Goal: Register for event/course

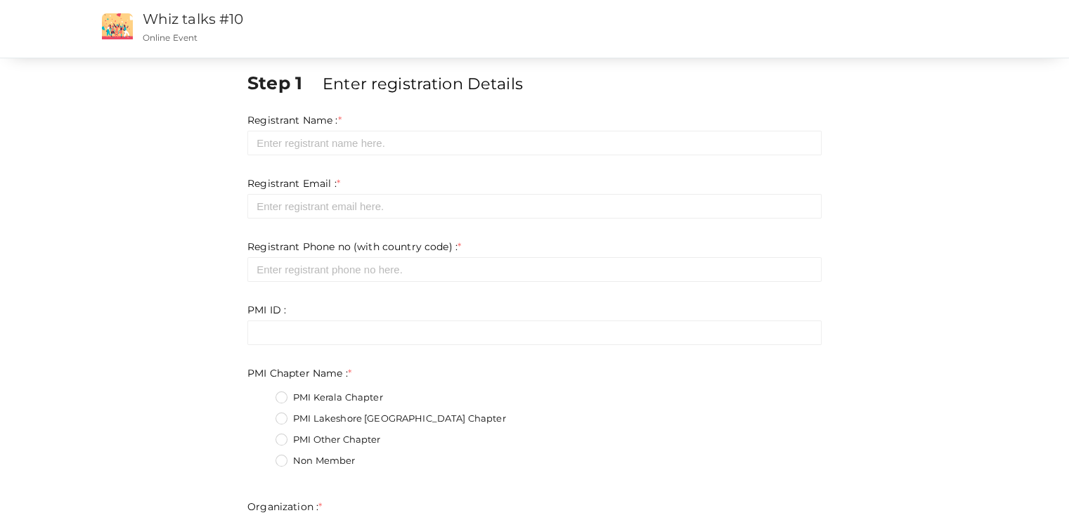
click at [368, 157] on form "Registrant Name : * Required. Invalid email Invalid phone number Invalid Format…" at bounding box center [534, 359] width 574 height 492
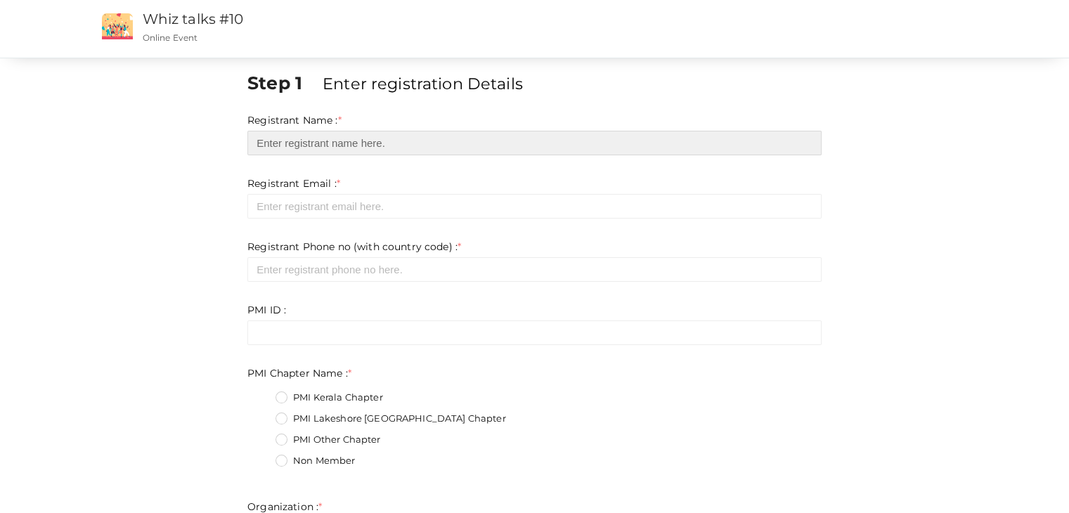
click at [364, 146] on input "text" at bounding box center [534, 143] width 574 height 25
type input "[PERSON_NAME]"
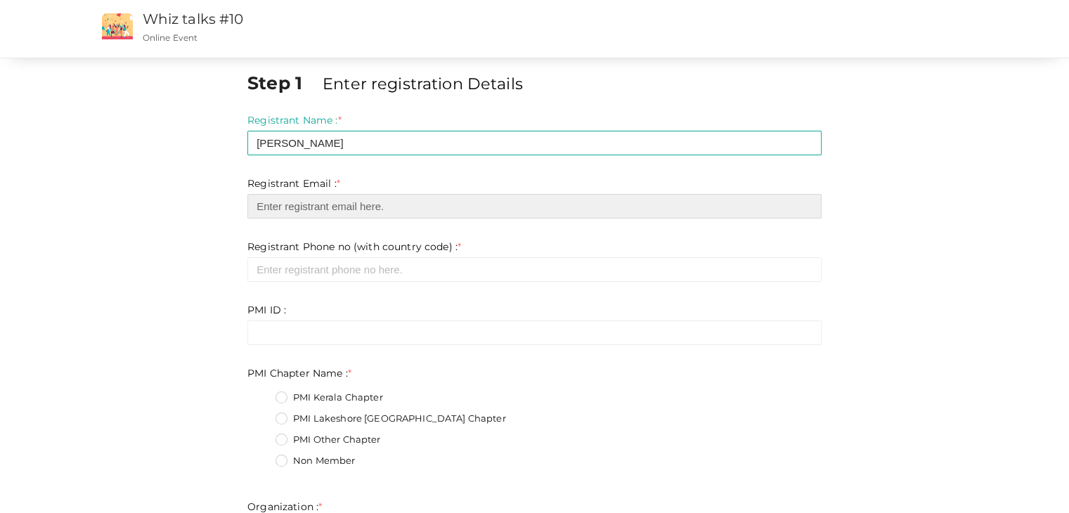
click at [309, 217] on input "email" at bounding box center [534, 206] width 574 height 25
type input "[EMAIL_ADDRESS][DOMAIN_NAME]"
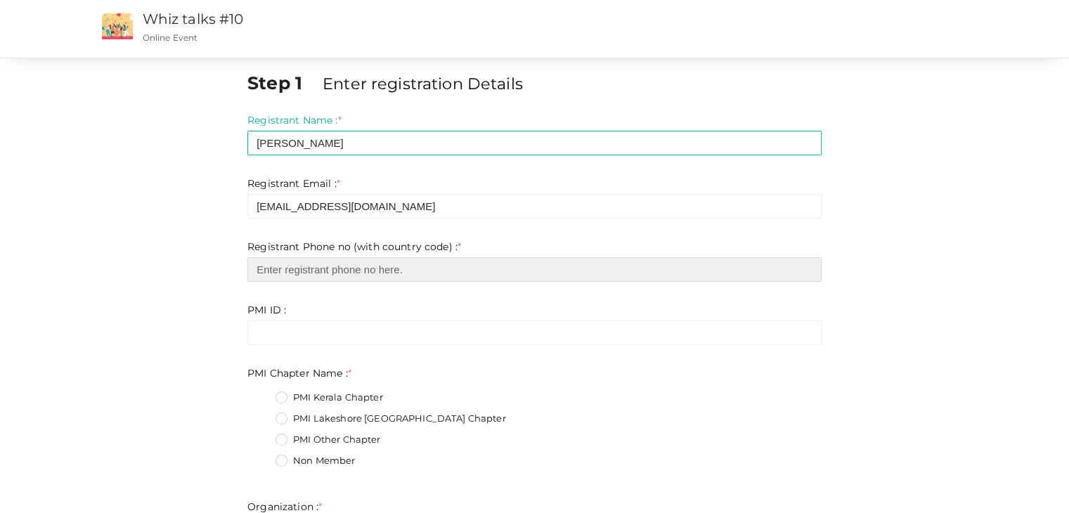
type input "09940390238"
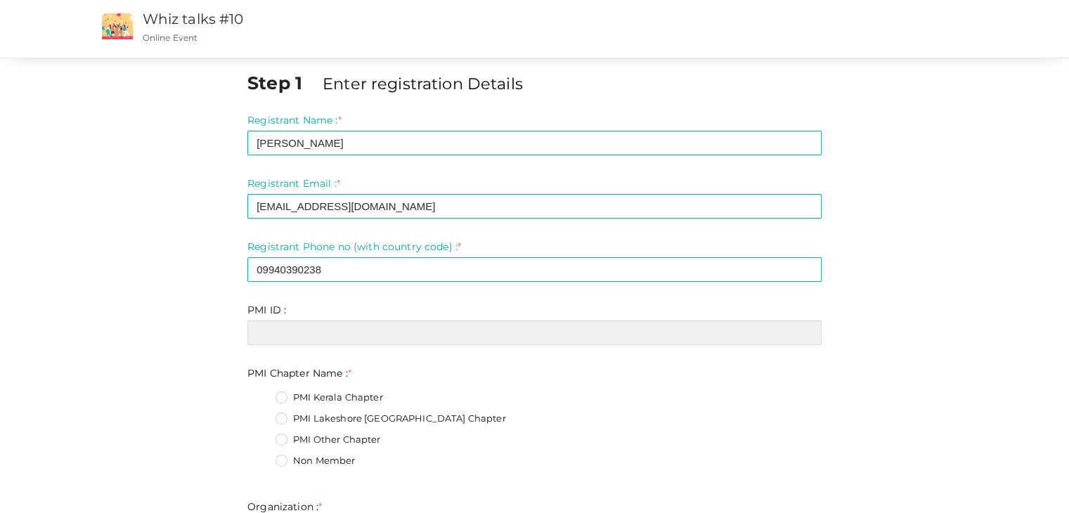
click at [325, 330] on input "text" at bounding box center [534, 333] width 574 height 25
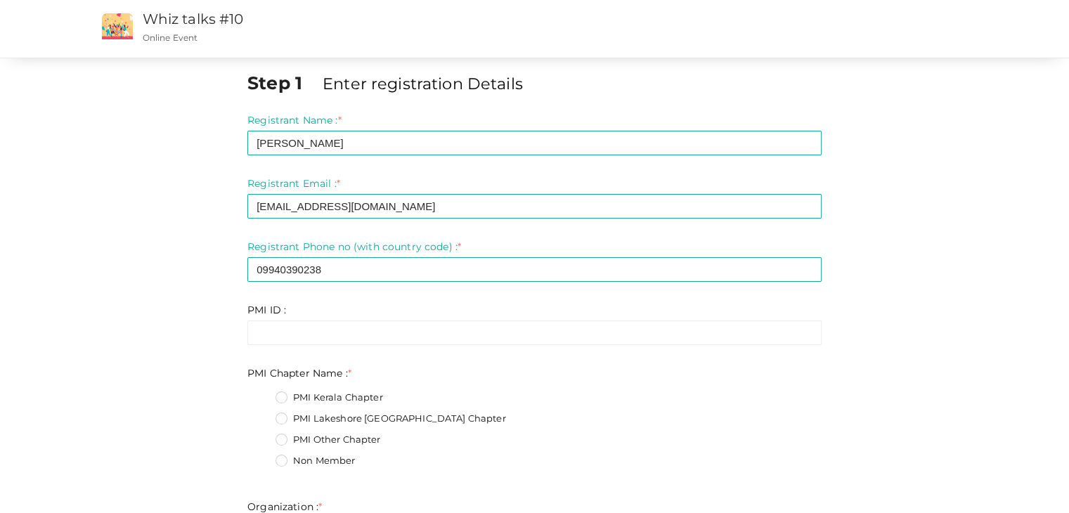
drag, startPoint x: 955, startPoint y: 243, endPoint x: 917, endPoint y: 190, distance: 65.4
click at [955, 243] on div "Step 1 Enter registration Details Registrant Name : * [PERSON_NAME] Required. I…" at bounding box center [535, 433] width 914 height 727
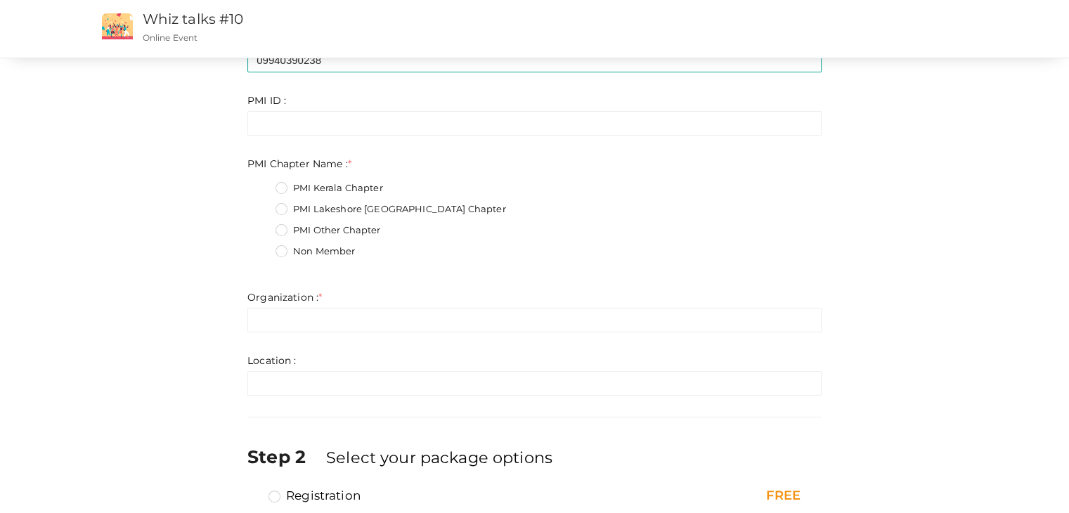
scroll to position [211, 0]
click at [280, 185] on label "PMI Kerala Chapter" at bounding box center [330, 187] width 108 height 14
click at [262, 183] on Name\+0 "PMI Kerala Chapter" at bounding box center [262, 183] width 0 height 0
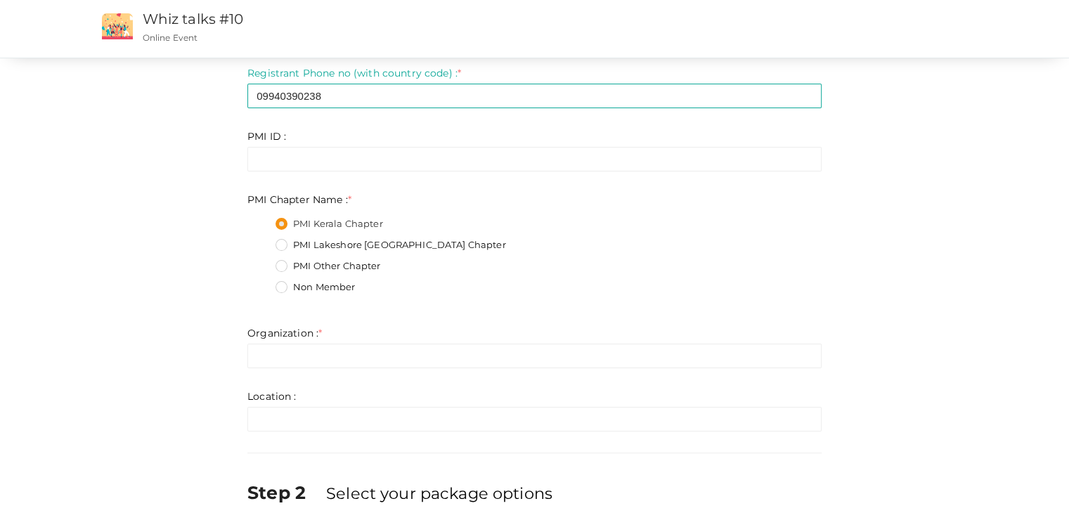
scroll to position [141, 0]
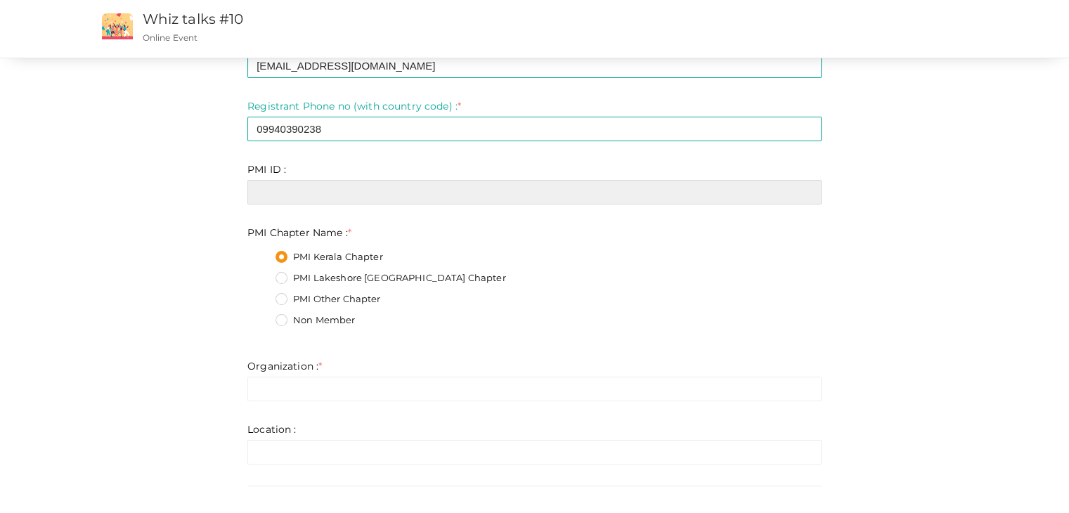
click at [295, 188] on input "text" at bounding box center [534, 192] width 574 height 25
paste input "10278834"
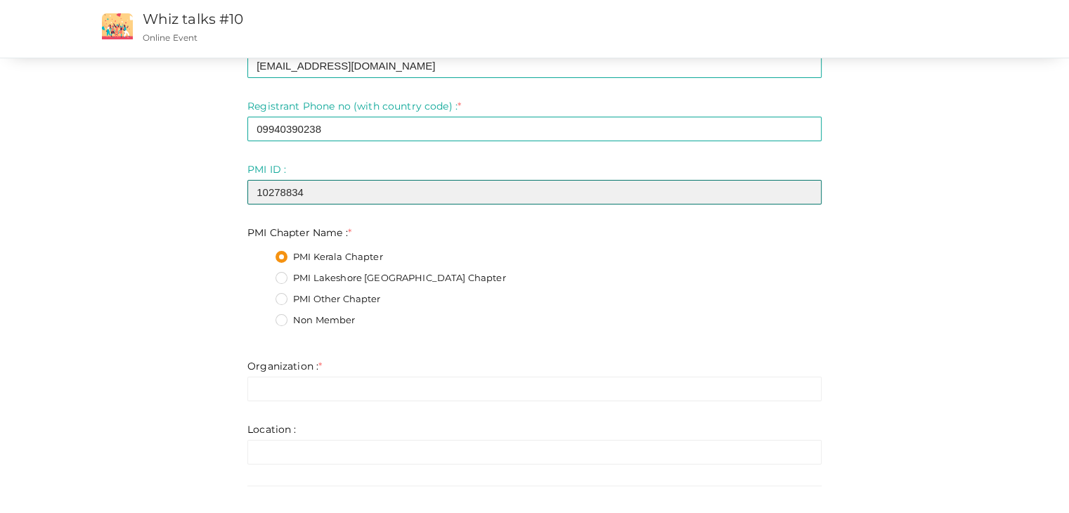
type input "10278834"
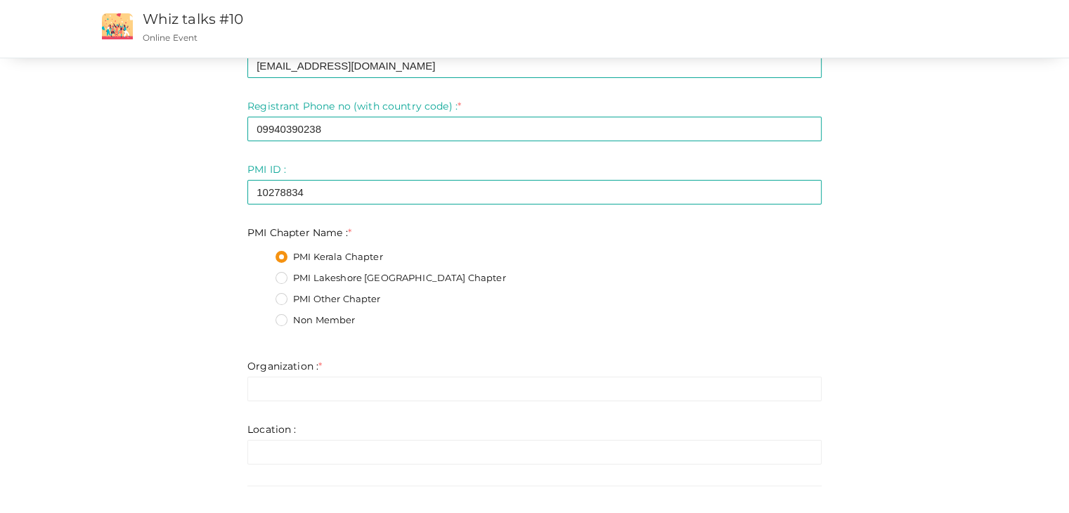
click at [161, 179] on div "Step 1 Enter registration Details Registrant Name : * [PERSON_NAME] Required. I…" at bounding box center [535, 293] width 914 height 727
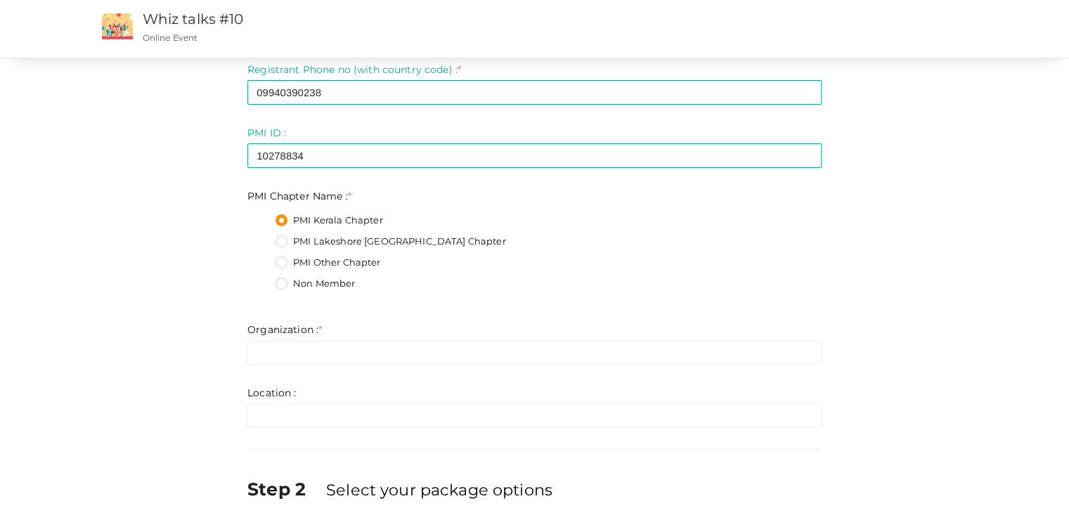
scroll to position [211, 0]
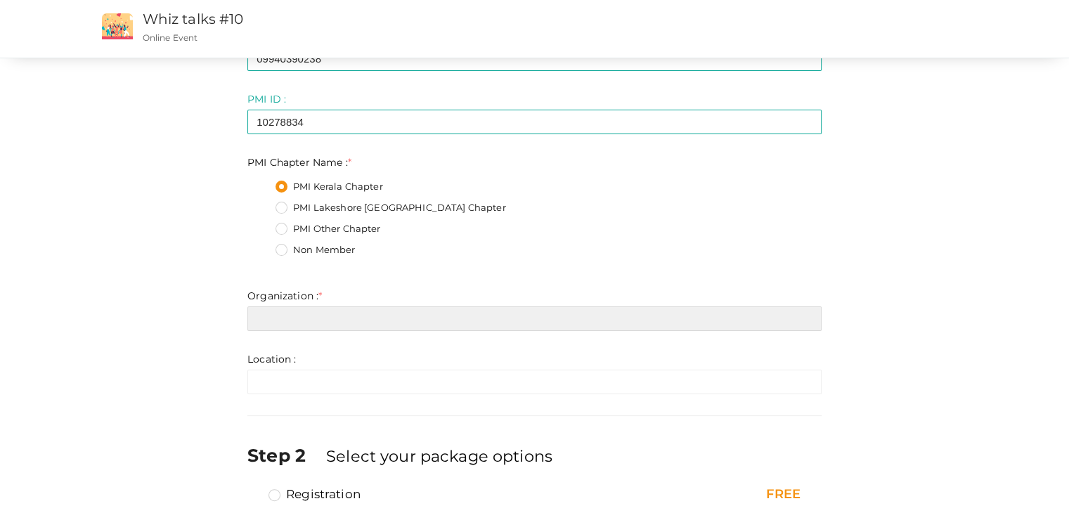
click at [329, 313] on input "text" at bounding box center [534, 319] width 574 height 25
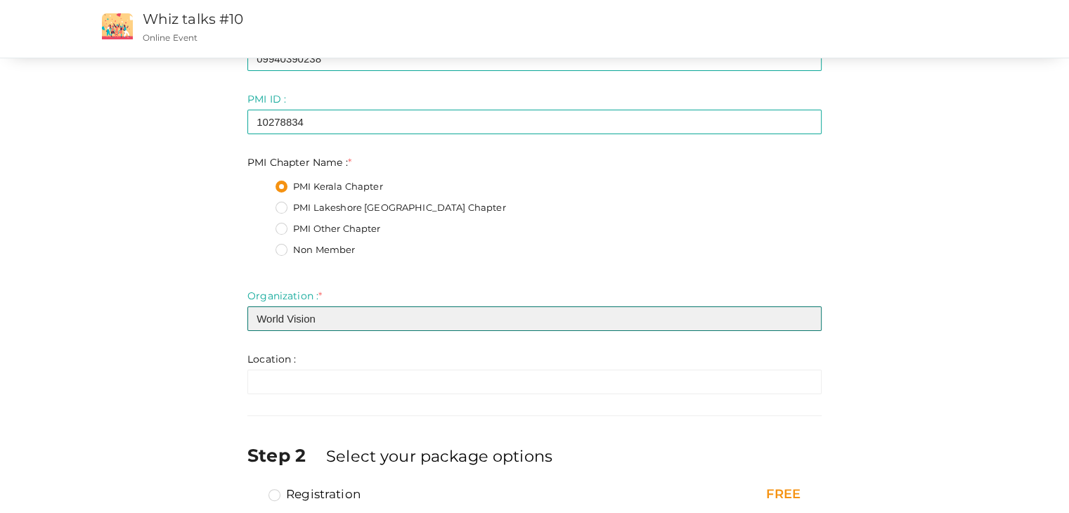
type input "World Vision"
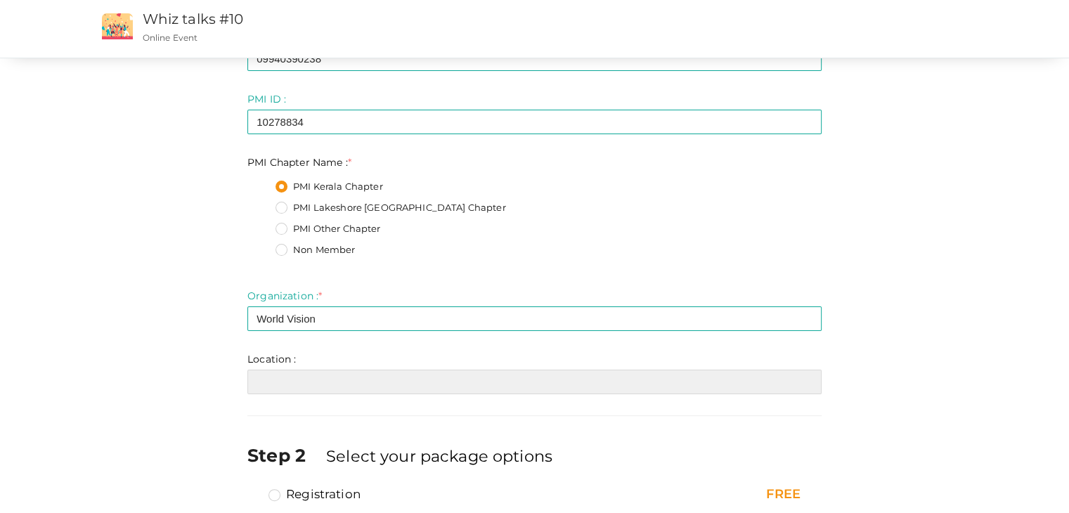
click at [441, 386] on input "text" at bounding box center [534, 382] width 574 height 25
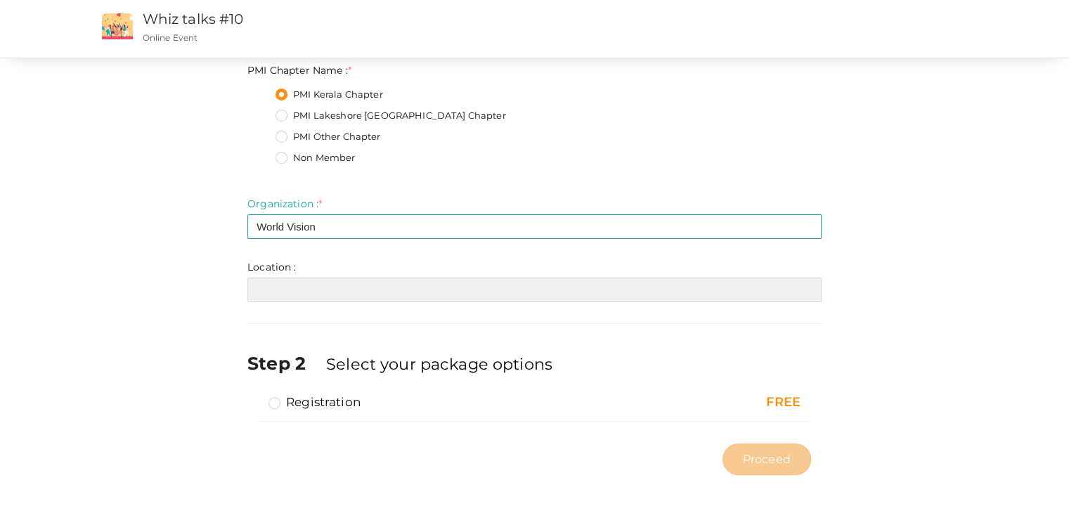
scroll to position [307, 0]
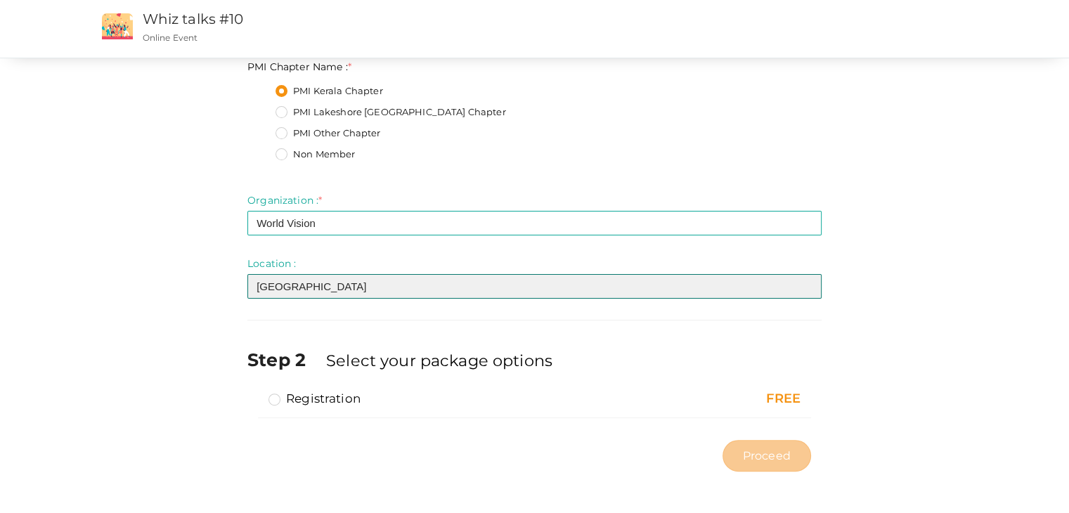
type input "[GEOGRAPHIC_DATA]"
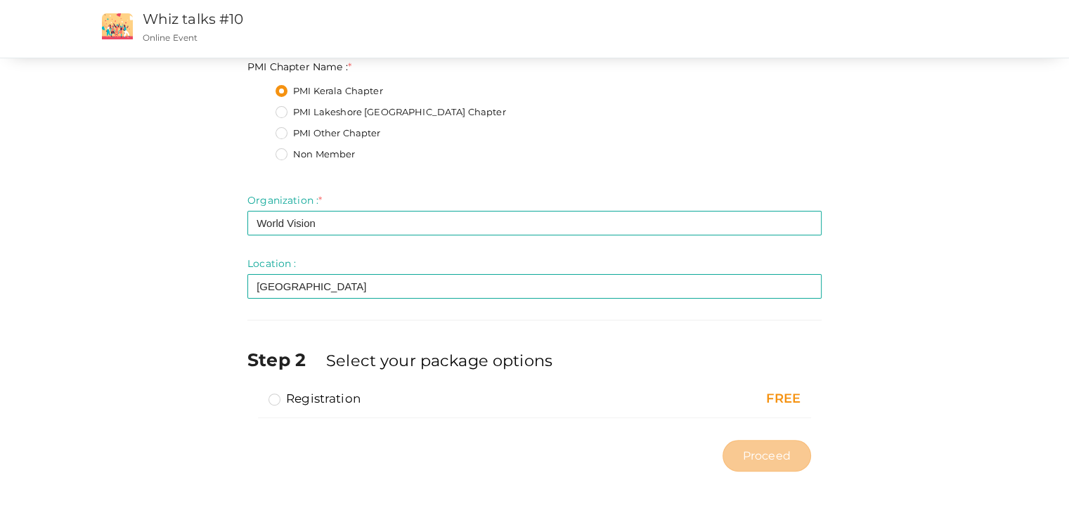
click at [280, 396] on label "Registration" at bounding box center [315, 398] width 92 height 17
click at [254, 393] on input "Registration" at bounding box center [254, 393] width 0 height 0
click at [744, 451] on span "Proceed" at bounding box center [767, 456] width 48 height 16
